Goal: Information Seeking & Learning: Learn about a topic

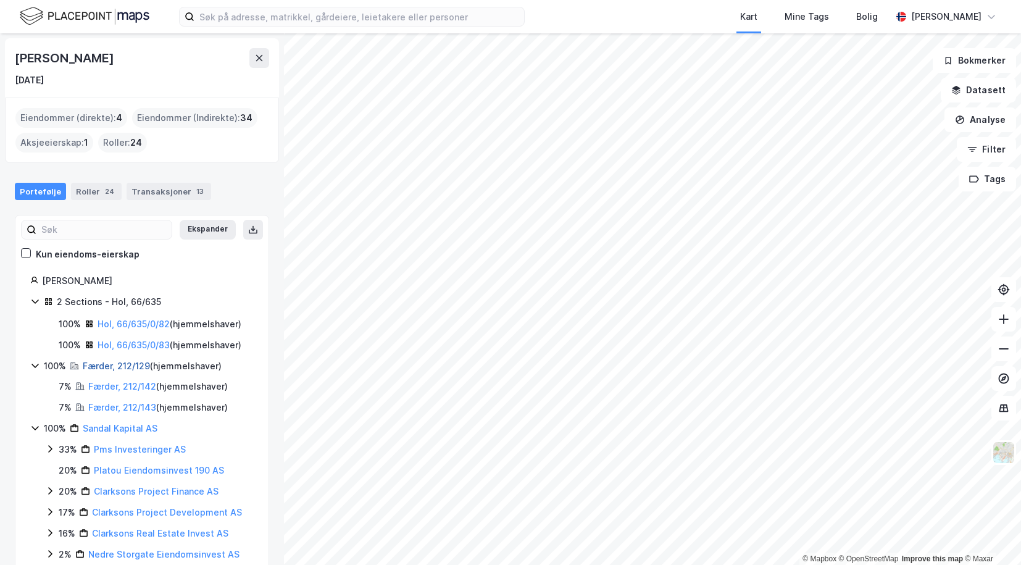
click at [96, 368] on link "Færder, 212/129" at bounding box center [116, 366] width 67 height 10
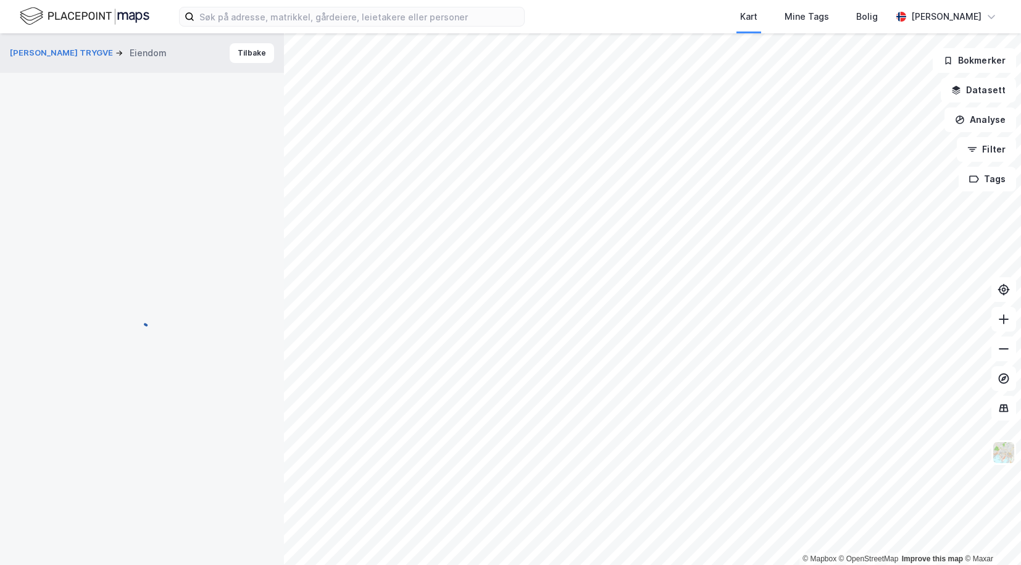
scroll to position [1, 0]
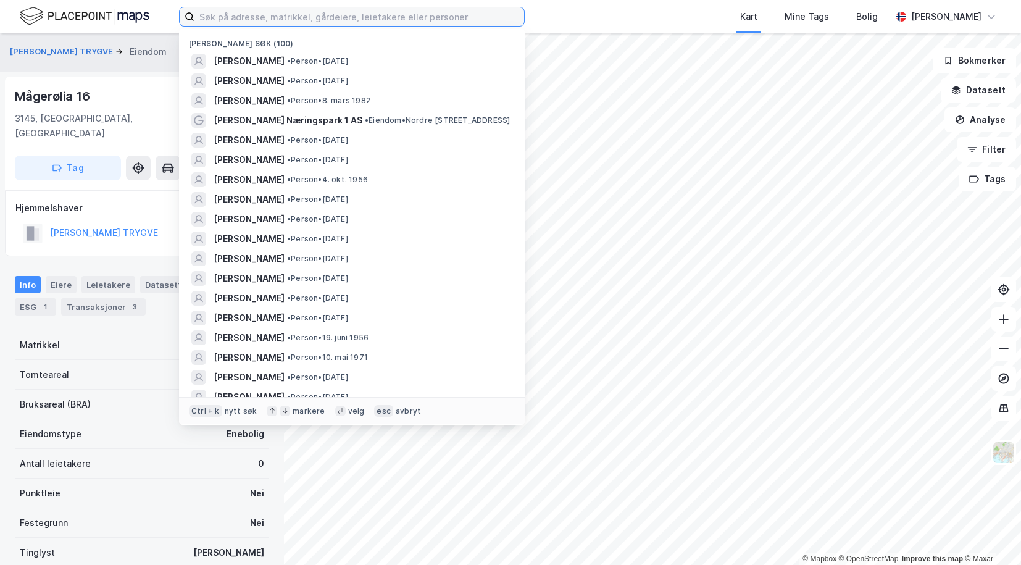
click at [220, 15] on input at bounding box center [359, 16] width 330 height 19
paste input "Liomveien 8 C"
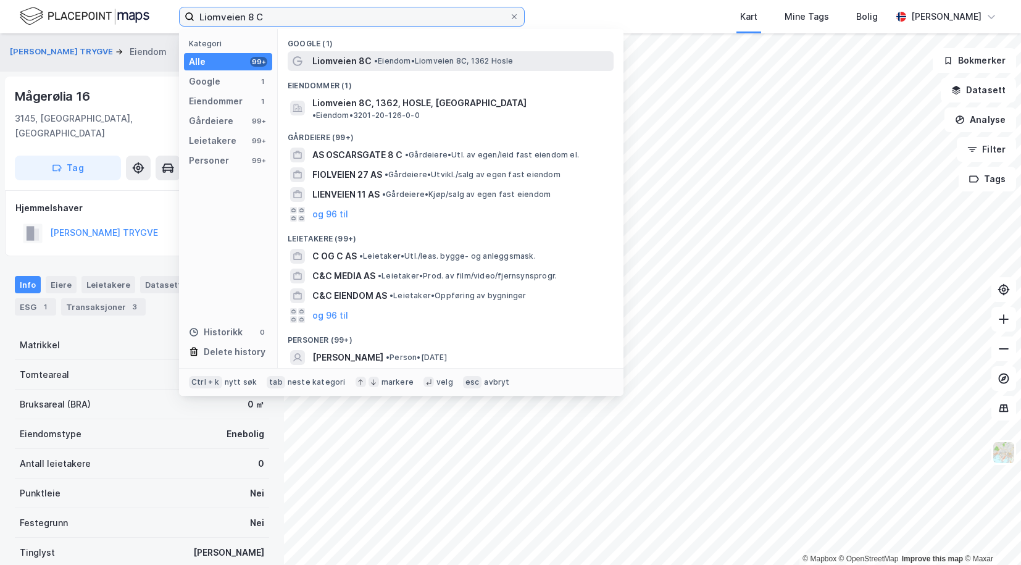
type input "Liomveien 8 C"
click at [349, 64] on span "Liomveien 8C" at bounding box center [341, 61] width 59 height 15
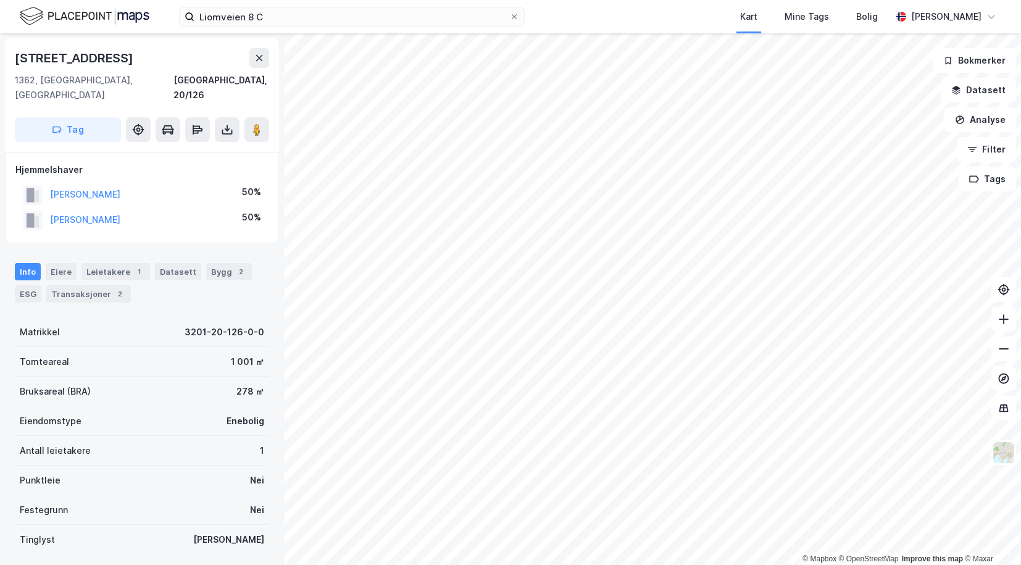
scroll to position [1, 0]
click at [0, 0] on button "[PERSON_NAME]" at bounding box center [0, 0] width 0 height 0
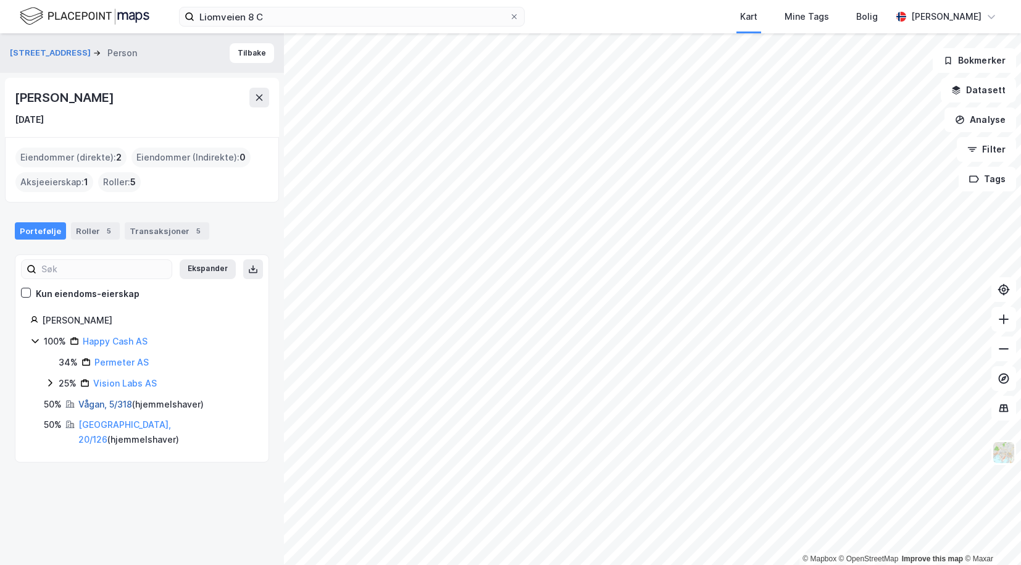
click at [94, 406] on link "Vågan, 5/318" at bounding box center [105, 404] width 54 height 10
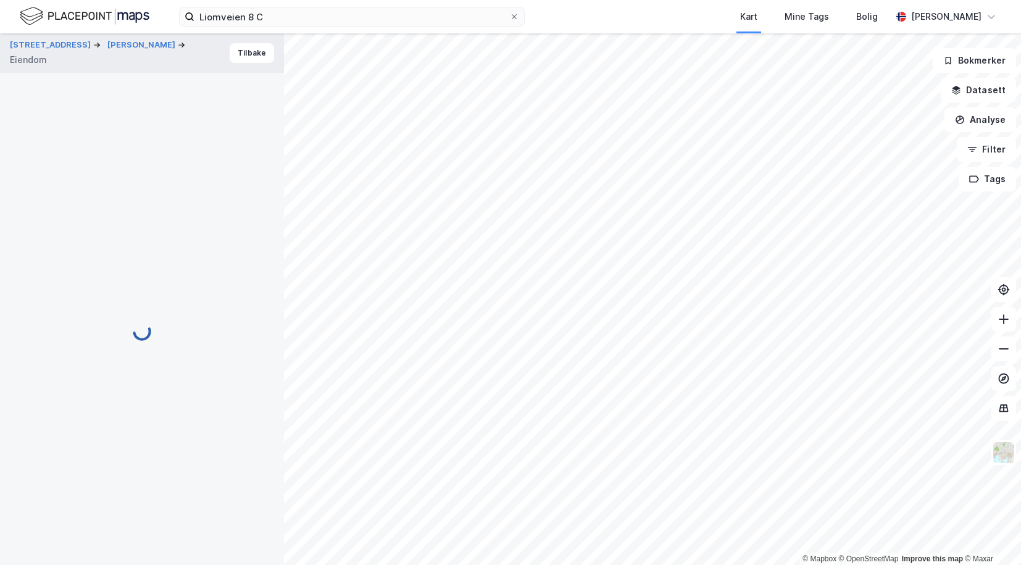
scroll to position [1, 0]
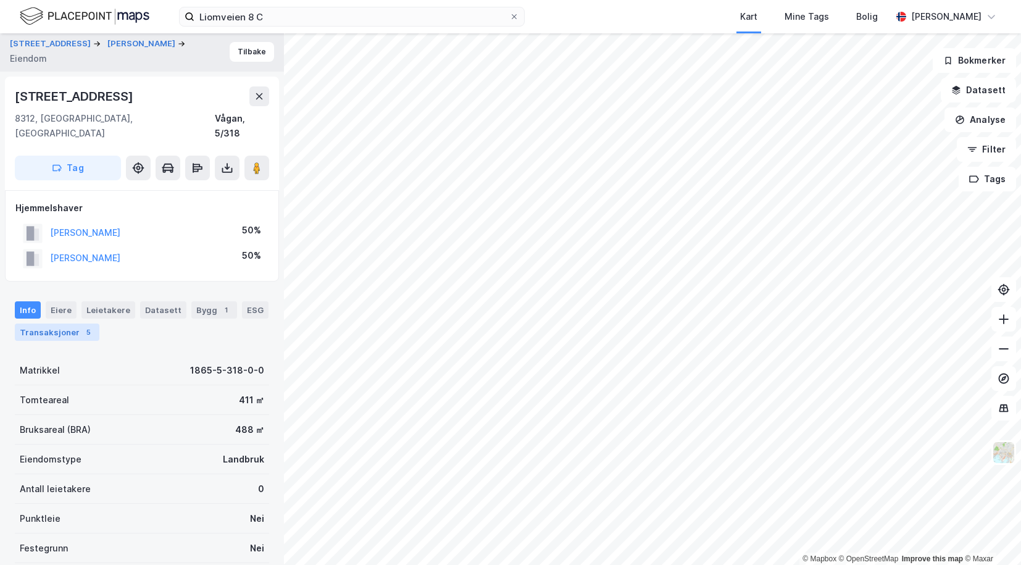
click at [61, 324] on div "Transaksjoner 5" at bounding box center [57, 332] width 85 height 17
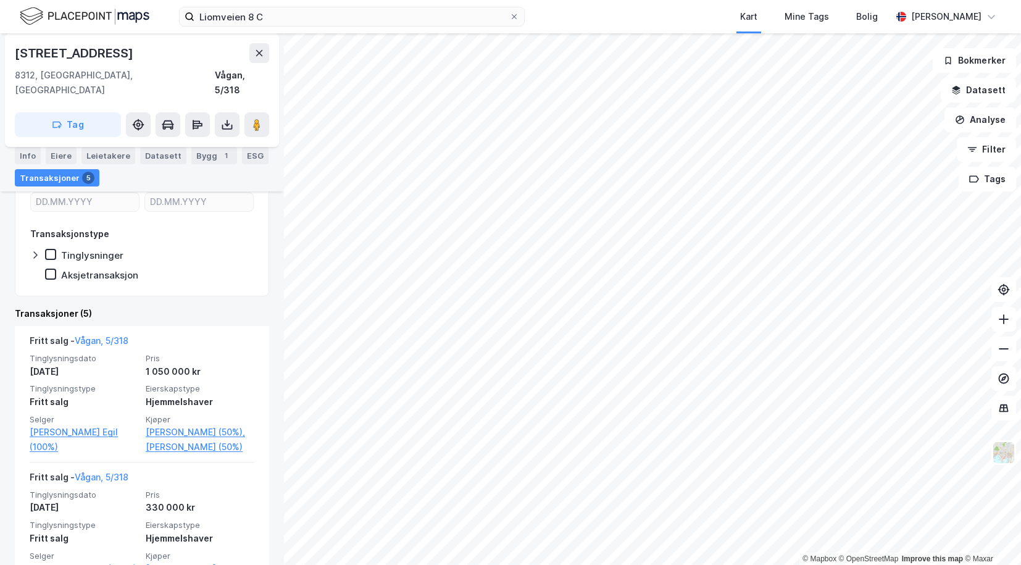
scroll to position [248, 0]
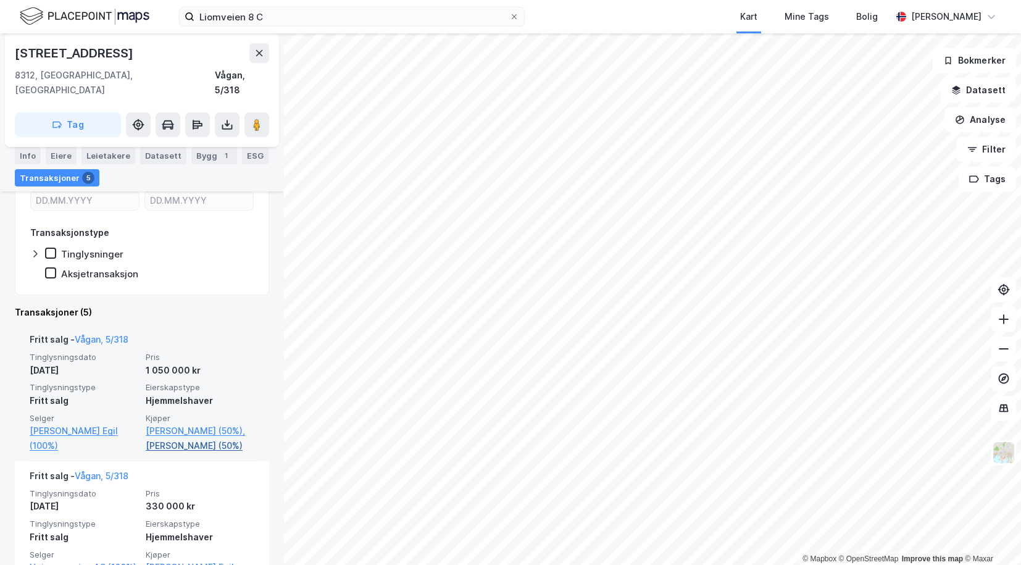
click at [177, 442] on link "[PERSON_NAME] (50%)" at bounding box center [200, 445] width 109 height 15
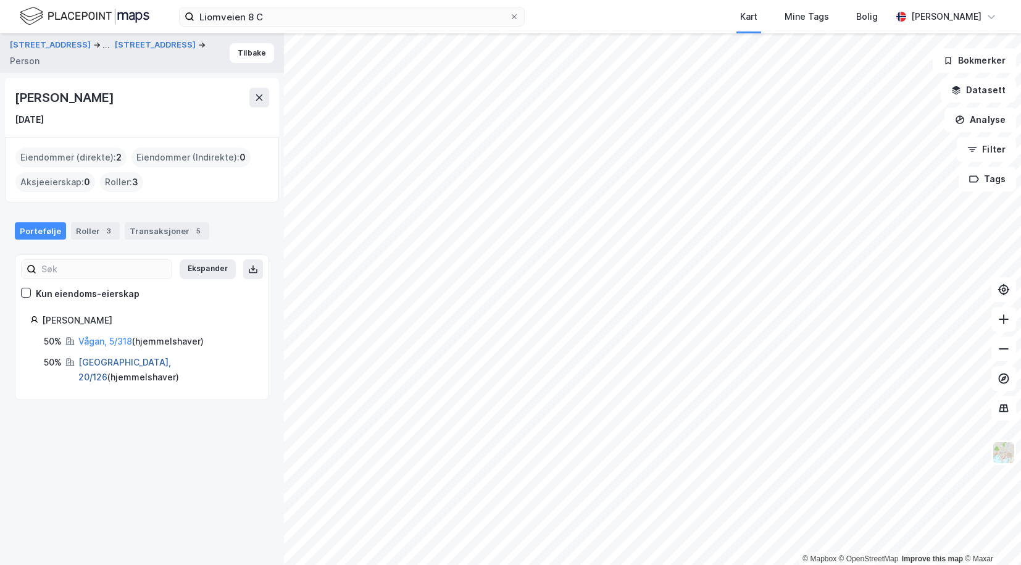
click at [108, 361] on link "[GEOGRAPHIC_DATA], 20/126" at bounding box center [124, 369] width 93 height 25
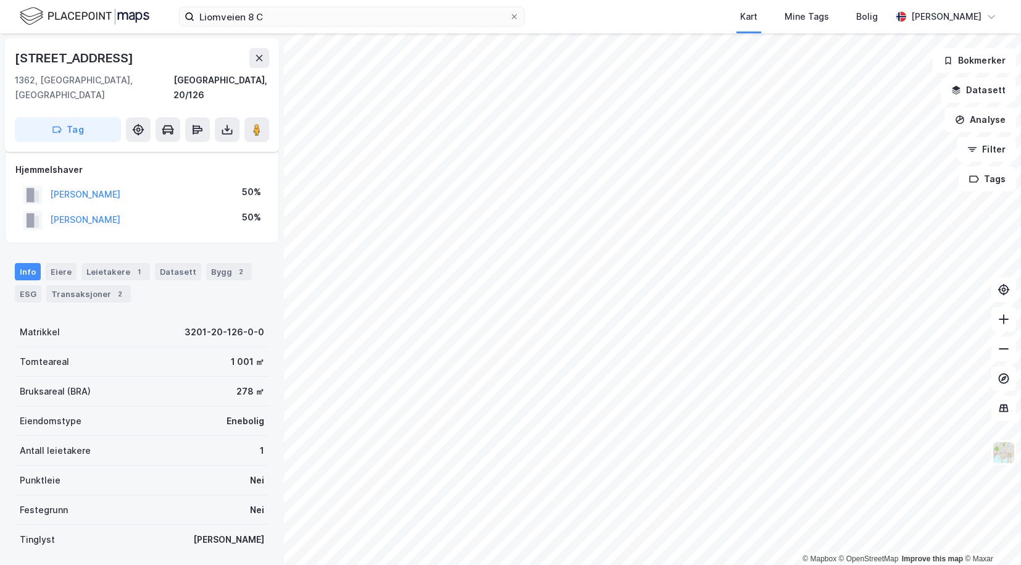
scroll to position [119, 0]
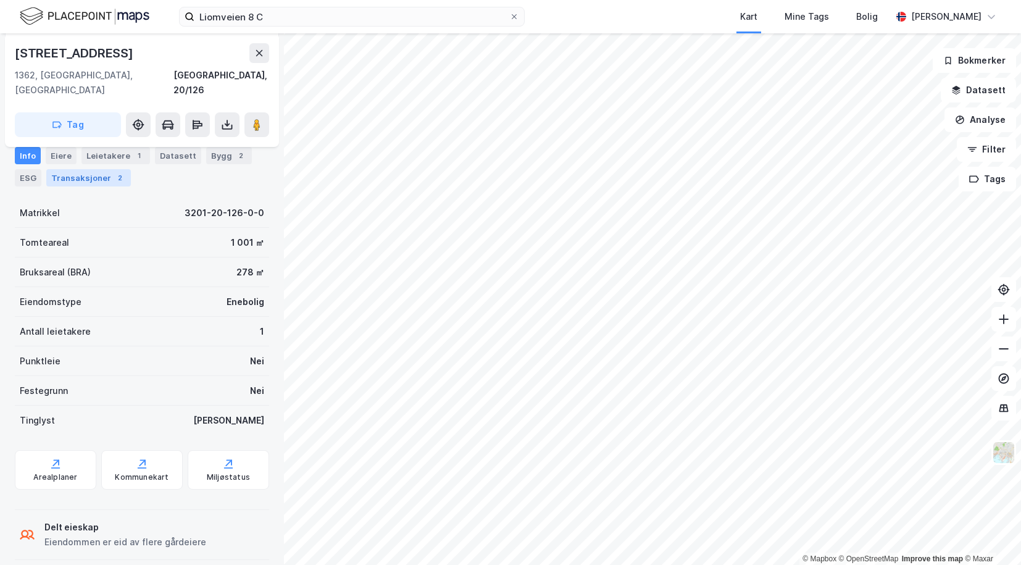
click at [79, 176] on div "Transaksjoner 2" at bounding box center [88, 177] width 85 height 17
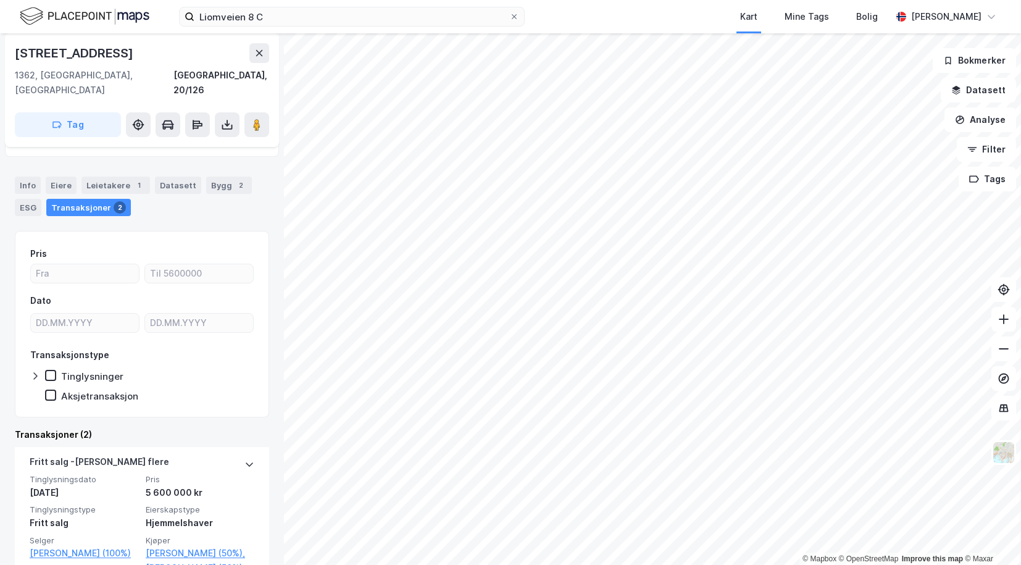
scroll to position [123, 0]
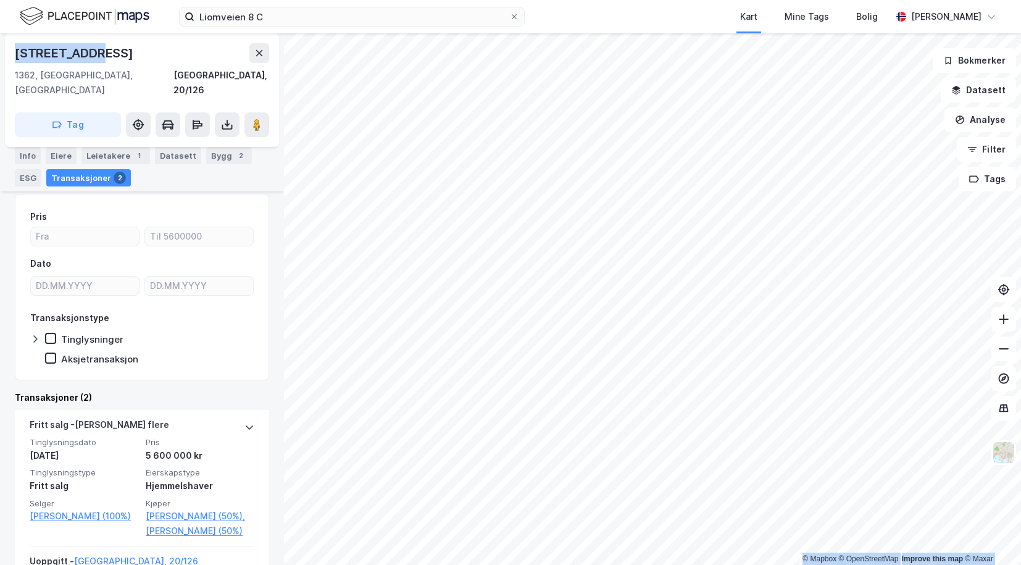
drag, startPoint x: 99, startPoint y: 54, endPoint x: -67, endPoint y: 54, distance: 166.1
click at [0, 54] on html "[STREET_ADDRESS] C Kart Mine Tags Bolig [PERSON_NAME] © Mapbox © OpenStreetMap …" at bounding box center [510, 282] width 1021 height 565
copy div "© Mapbox © OpenStreetMap Improve this map © [PERSON_NAME][STREET_ADDRESS]"
